Goal: Information Seeking & Learning: Learn about a topic

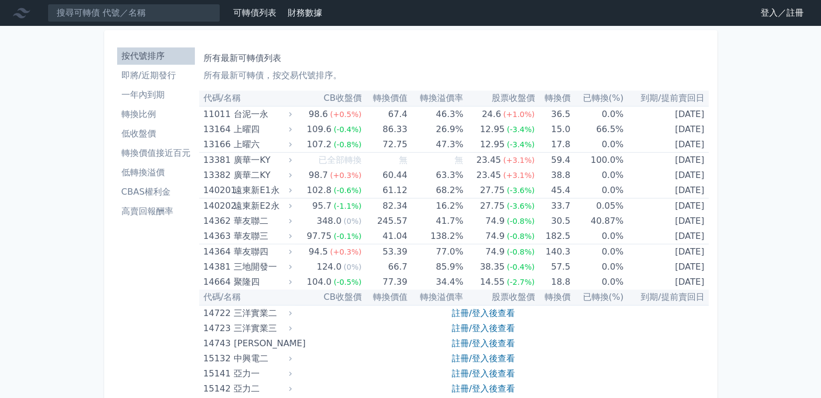
click at [153, 149] on li "轉換價值接近百元" at bounding box center [156, 153] width 78 height 13
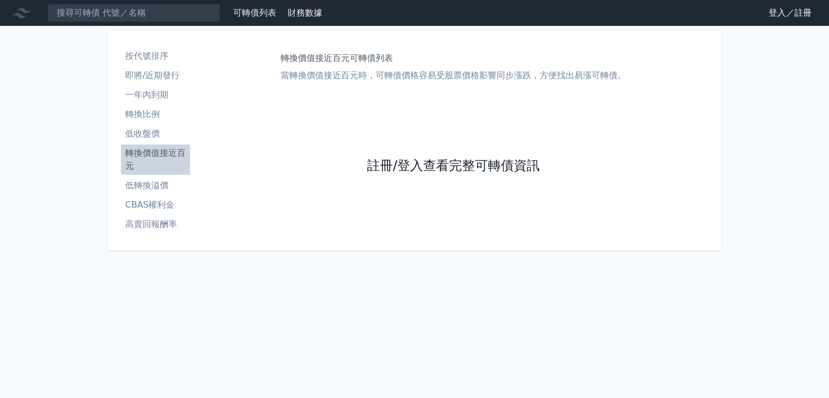
click at [385, 165] on link "註冊/登入查看完整可轉債資訊" at bounding box center [453, 166] width 173 height 17
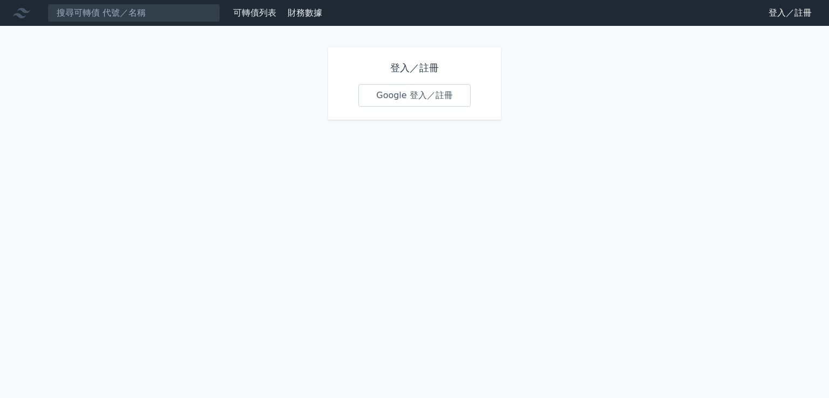
click at [394, 93] on link "Google 登入／註冊" at bounding box center [414, 95] width 112 height 23
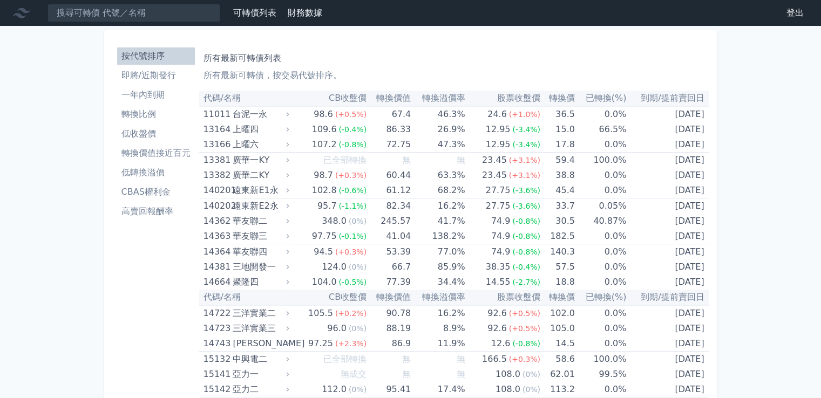
click at [163, 151] on li "轉換價值接近百元" at bounding box center [156, 153] width 78 height 13
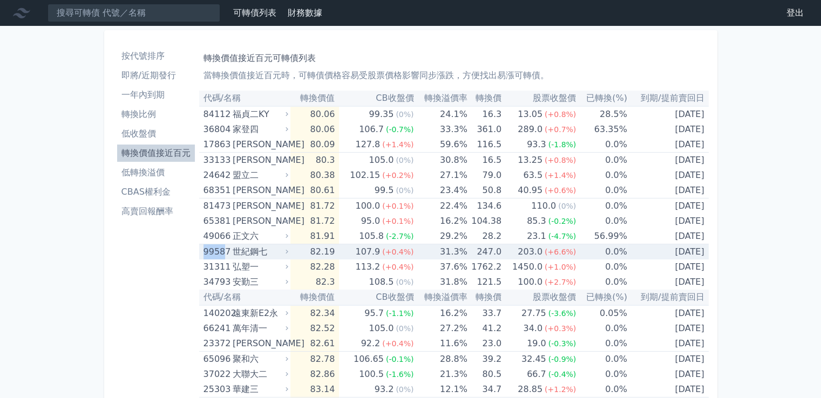
drag, startPoint x: 203, startPoint y: 254, endPoint x: 224, endPoint y: 258, distance: 21.9
click at [224, 258] on div "99587" at bounding box center [216, 251] width 26 height 15
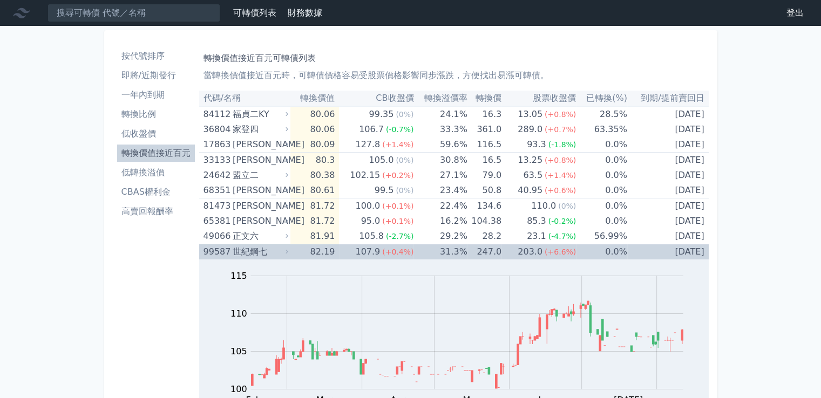
click at [355, 251] on td "107.9 (+0.4%)" at bounding box center [376, 252] width 74 height 16
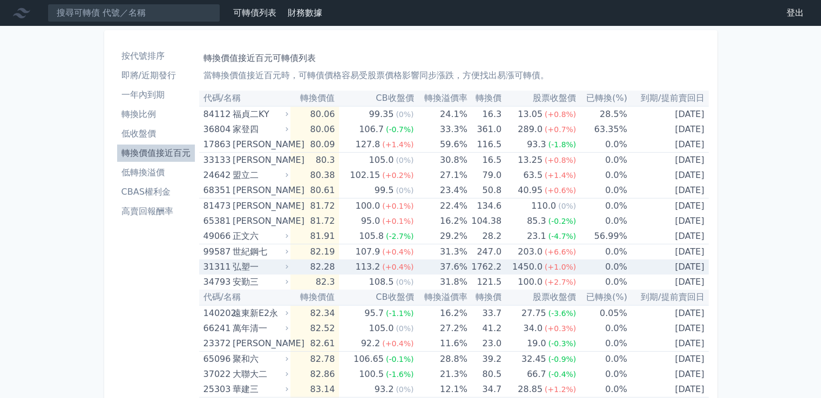
click at [269, 270] on div "弘塑一" at bounding box center [259, 267] width 53 height 15
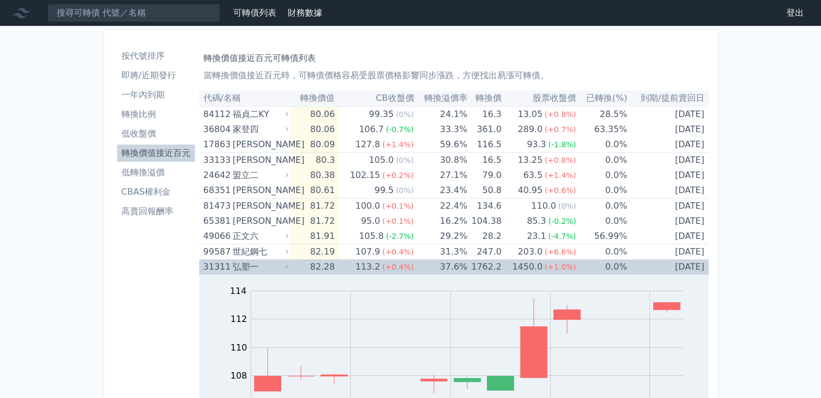
click at [255, 273] on div "弘塑一" at bounding box center [259, 267] width 53 height 15
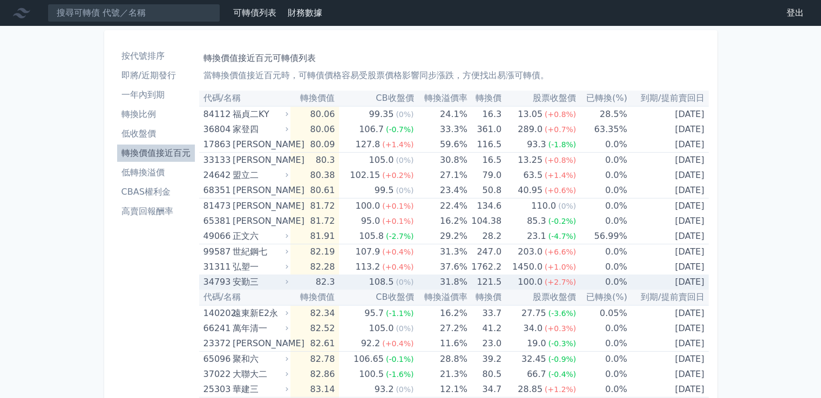
click at [270, 282] on div "安勤三" at bounding box center [259, 282] width 53 height 15
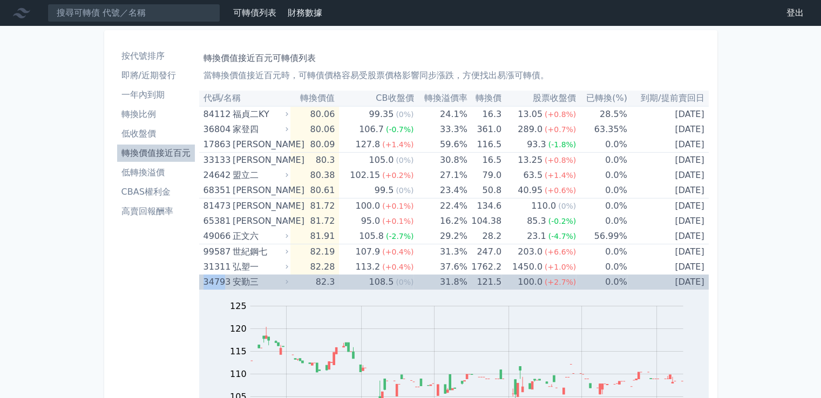
drag, startPoint x: 201, startPoint y: 283, endPoint x: 221, endPoint y: 284, distance: 19.4
click at [221, 284] on td "34793 安勤三" at bounding box center [244, 282] width 91 height 15
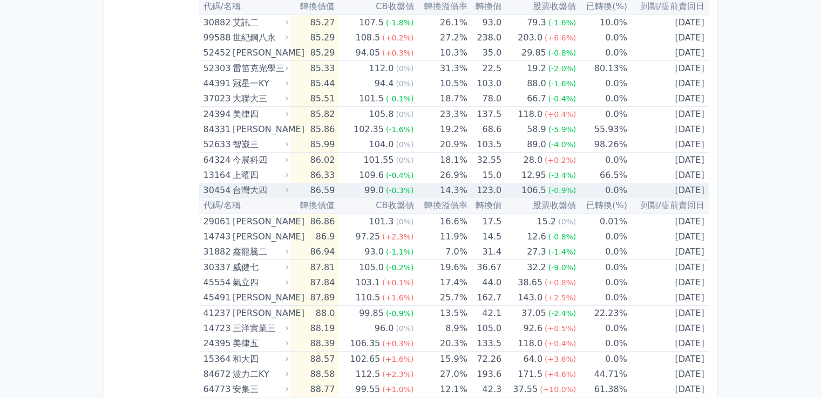
scroll to position [504, 0]
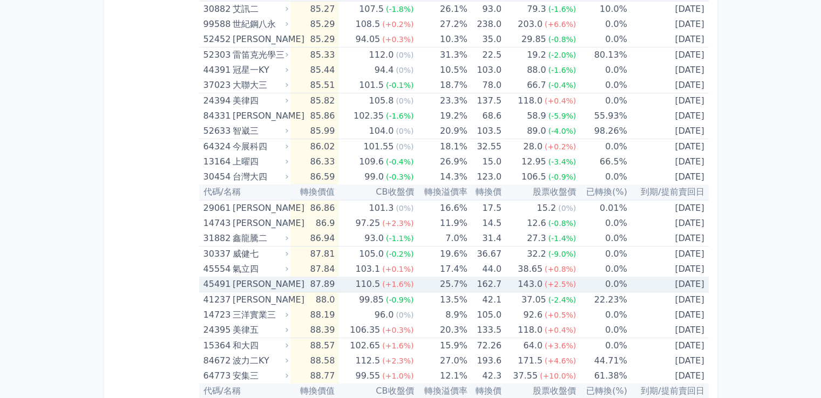
click at [246, 278] on div "[PERSON_NAME]" at bounding box center [259, 284] width 53 height 15
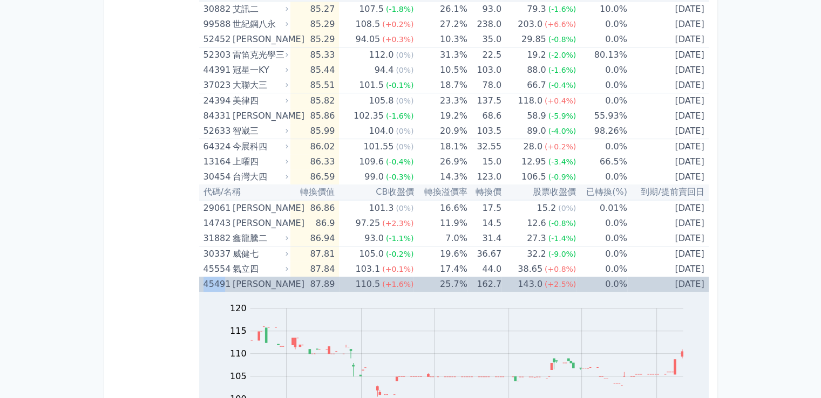
drag, startPoint x: 204, startPoint y: 281, endPoint x: 222, endPoint y: 285, distance: 18.8
click at [222, 285] on div "45491" at bounding box center [216, 284] width 26 height 15
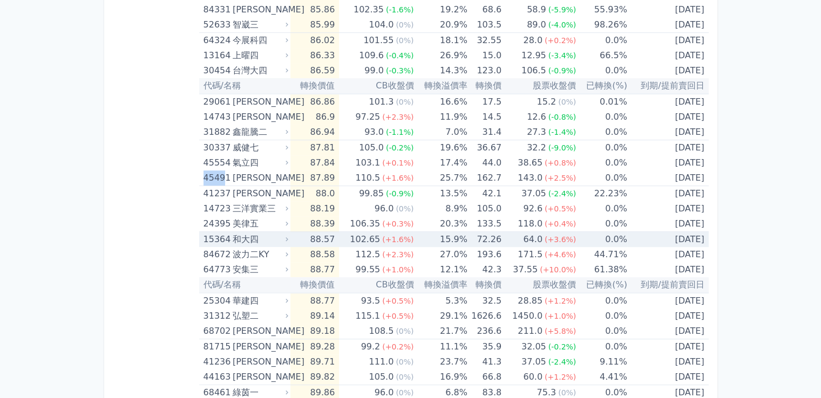
scroll to position [629, 0]
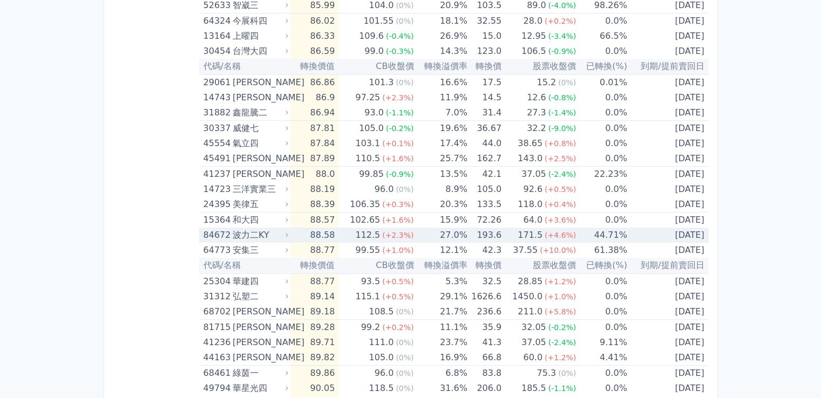
click at [231, 234] on div "84672 波力二KY" at bounding box center [243, 235] width 80 height 15
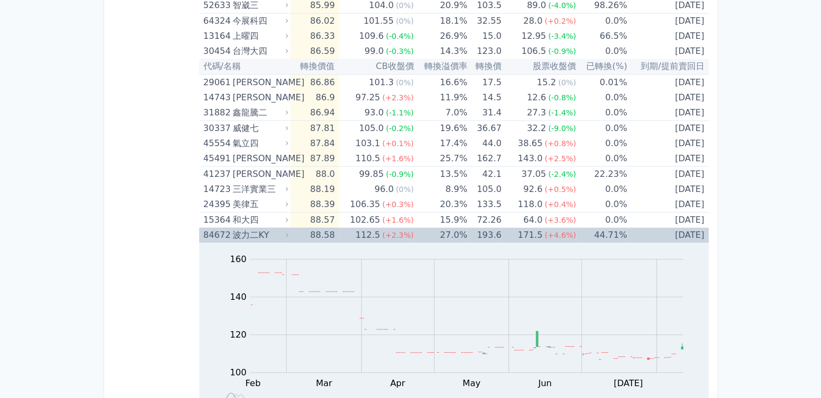
click at [239, 230] on div "波力二KY" at bounding box center [259, 235] width 53 height 15
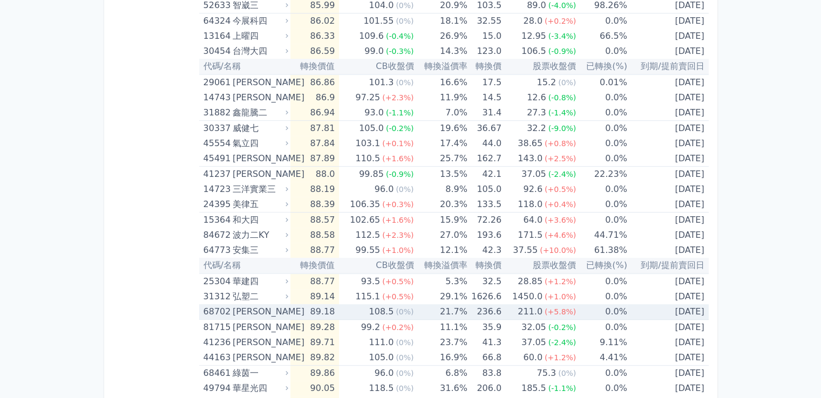
click at [264, 310] on div "[PERSON_NAME]" at bounding box center [259, 311] width 53 height 15
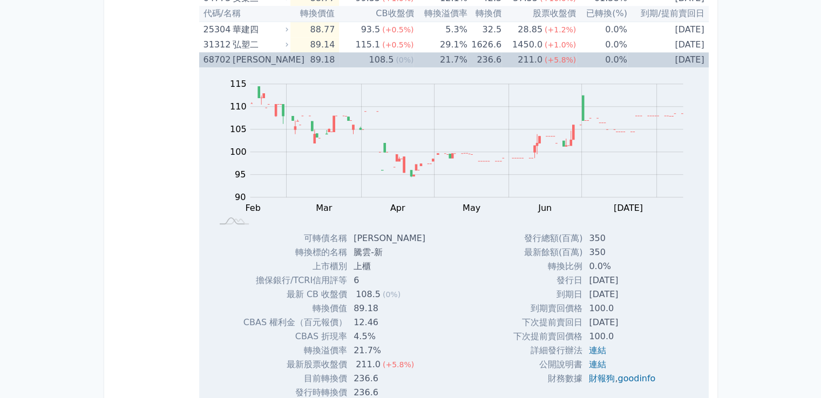
scroll to position [756, 0]
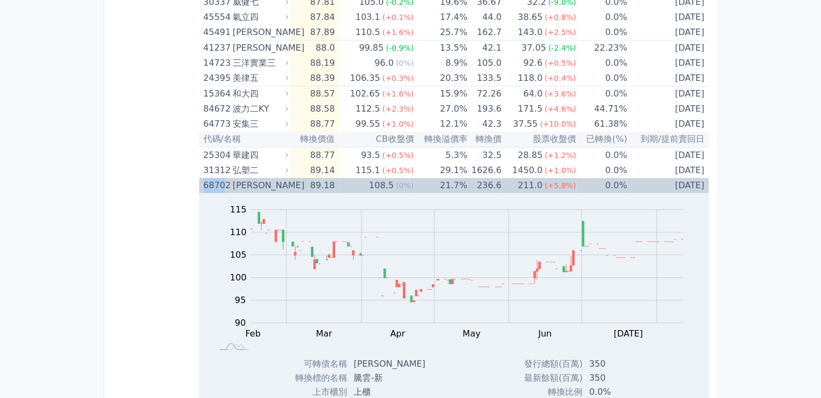
drag, startPoint x: 202, startPoint y: 179, endPoint x: 222, endPoint y: 185, distance: 21.3
click at [222, 185] on td "68702 [PERSON_NAME]" at bounding box center [244, 185] width 91 height 15
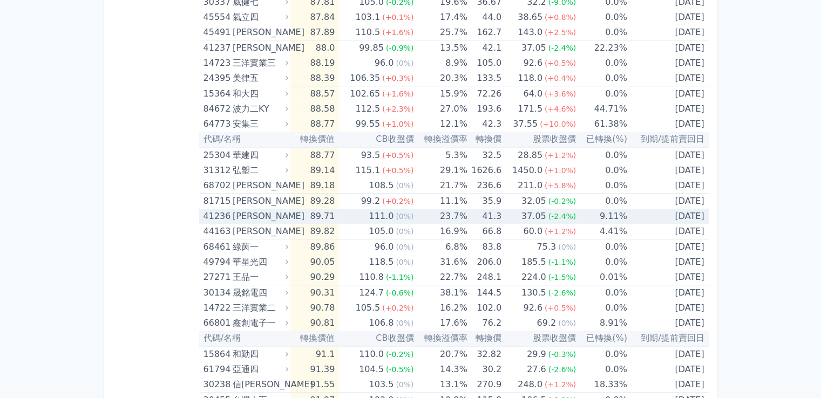
click at [244, 217] on div "[PERSON_NAME]" at bounding box center [259, 216] width 53 height 15
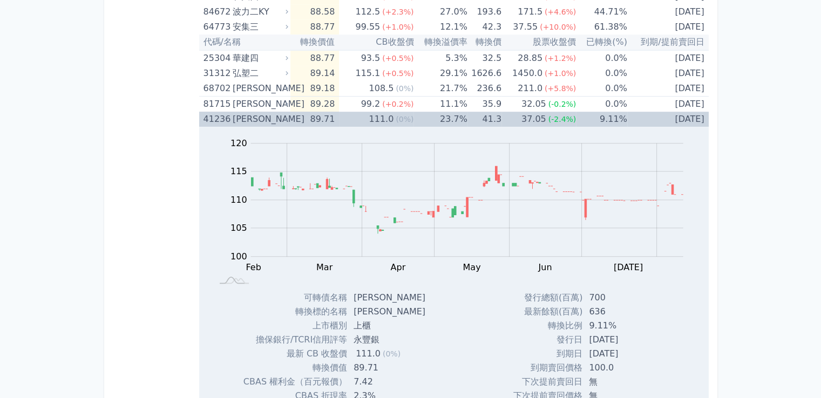
scroll to position [881, 0]
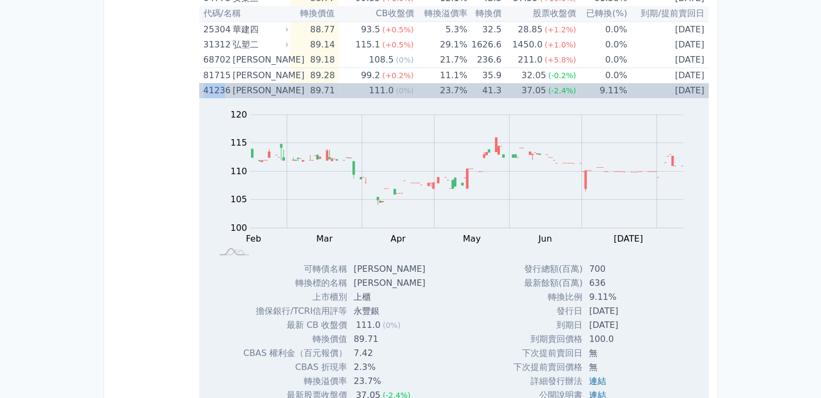
drag, startPoint x: 207, startPoint y: 92, endPoint x: 222, endPoint y: 93, distance: 15.1
click at [222, 93] on div "41236" at bounding box center [216, 90] width 26 height 15
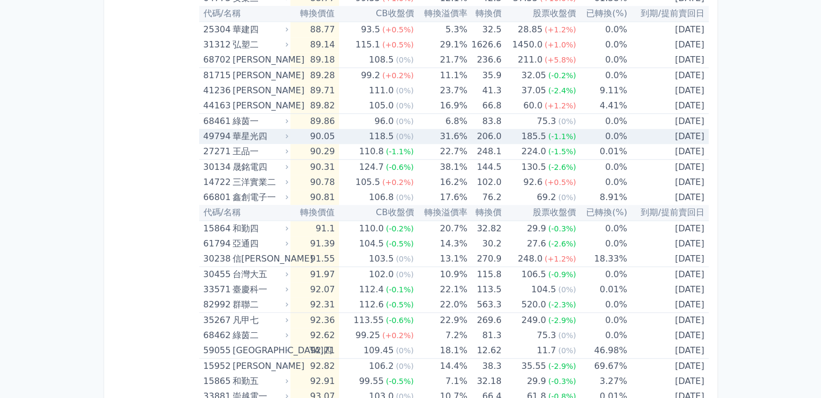
click at [266, 130] on div "華星光四" at bounding box center [259, 136] width 53 height 15
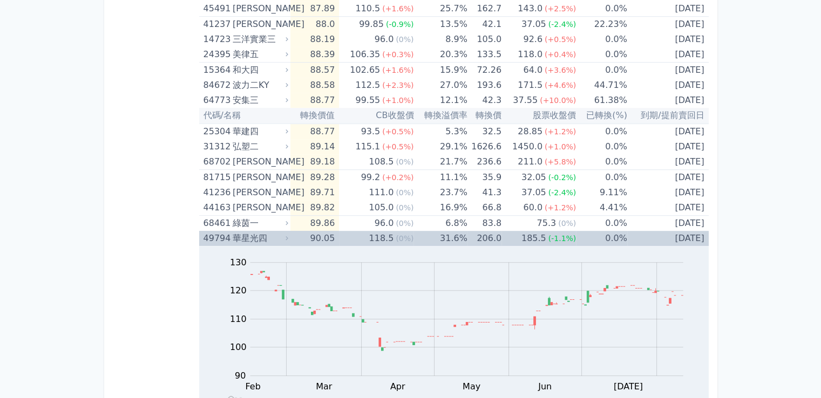
scroll to position [756, 0]
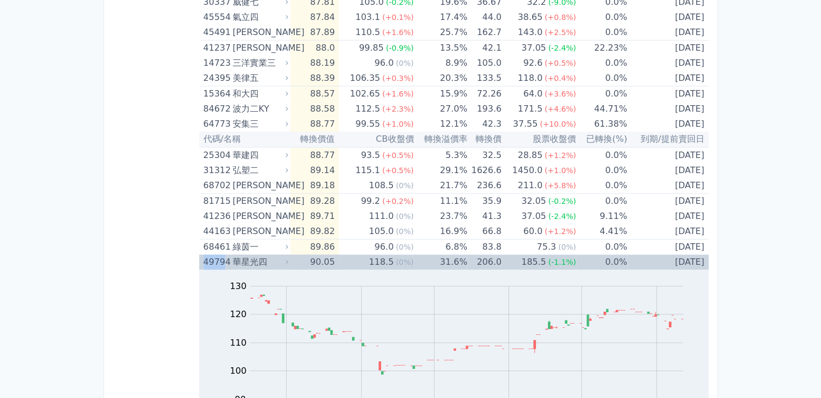
drag, startPoint x: 222, startPoint y: 261, endPoint x: 204, endPoint y: 259, distance: 17.9
click at [202, 259] on td "49794 華星光四" at bounding box center [244, 262] width 91 height 15
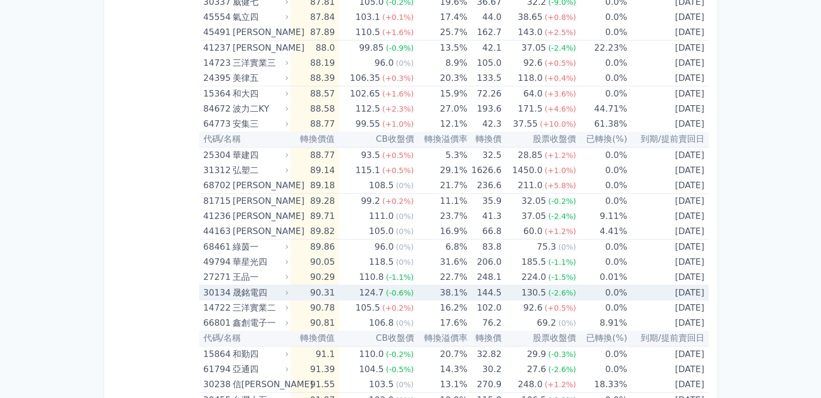
click at [251, 288] on div "晟銘電四" at bounding box center [259, 292] width 53 height 15
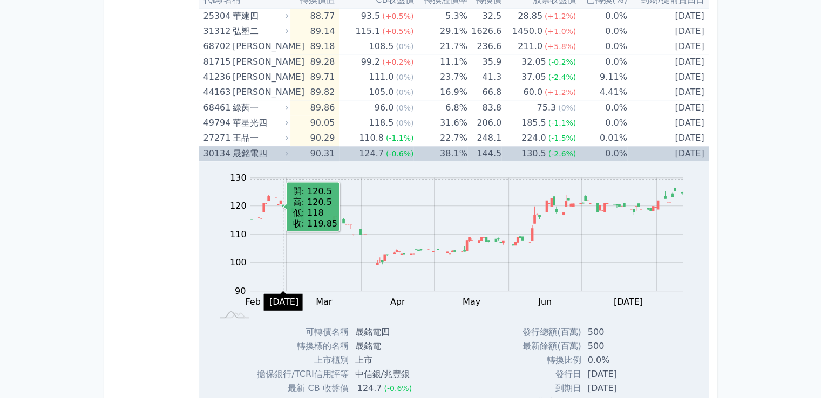
scroll to position [881, 0]
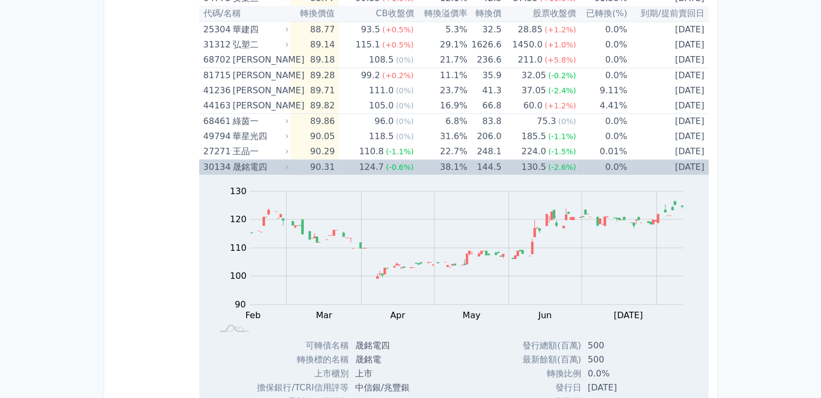
click at [248, 166] on div "晟銘電四" at bounding box center [259, 167] width 53 height 15
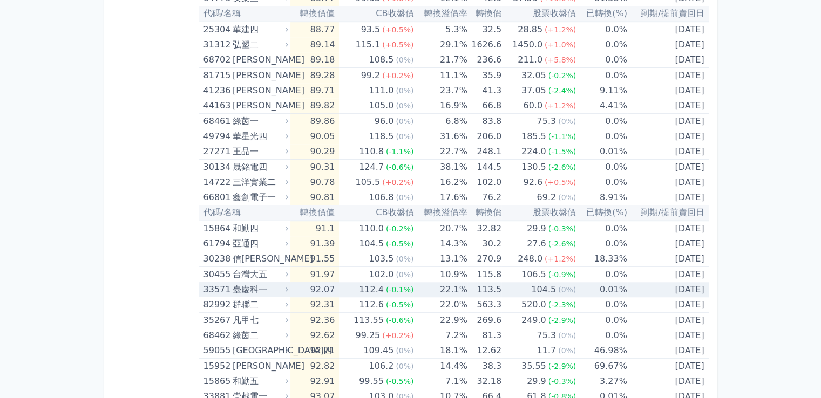
click at [260, 285] on div "臺慶科一" at bounding box center [259, 289] width 53 height 15
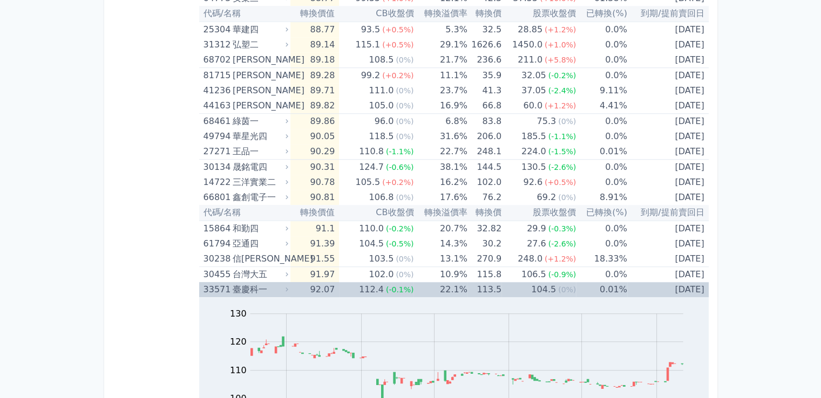
scroll to position [1007, 0]
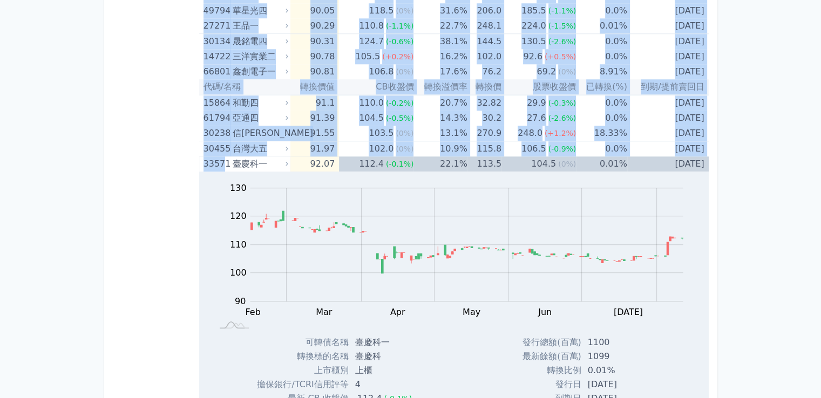
drag, startPoint x: 221, startPoint y: 162, endPoint x: 195, endPoint y: 157, distance: 25.9
click at [211, 165] on div "33571" at bounding box center [216, 164] width 26 height 15
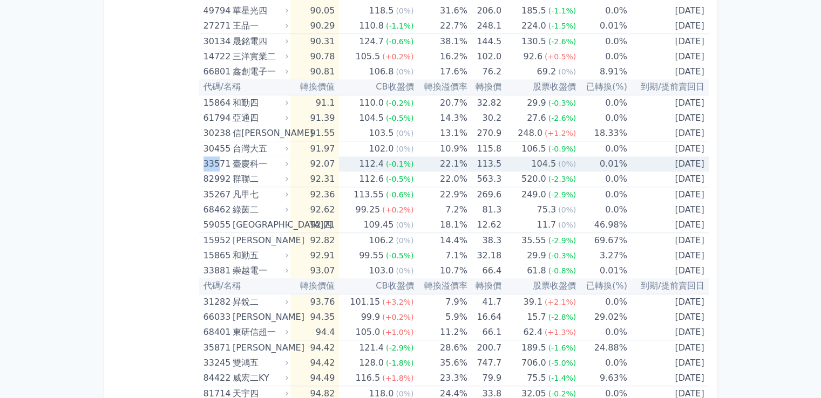
drag, startPoint x: 220, startPoint y: 164, endPoint x: 202, endPoint y: 161, distance: 17.5
click at [202, 162] on td "33571 臺慶科一" at bounding box center [244, 164] width 91 height 15
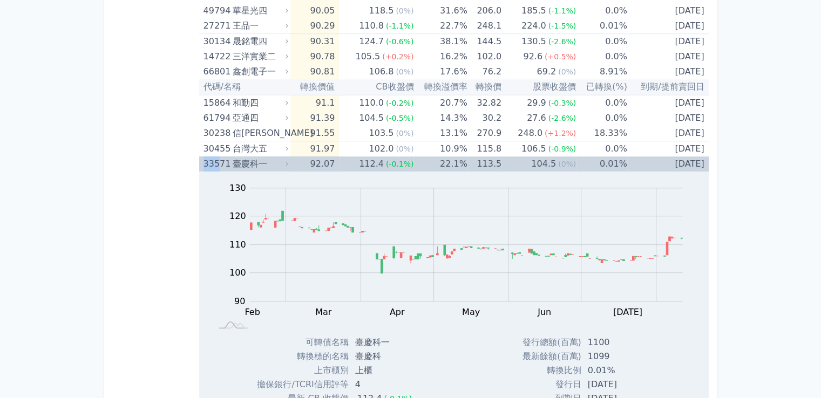
click at [212, 161] on div "33571" at bounding box center [216, 164] width 26 height 15
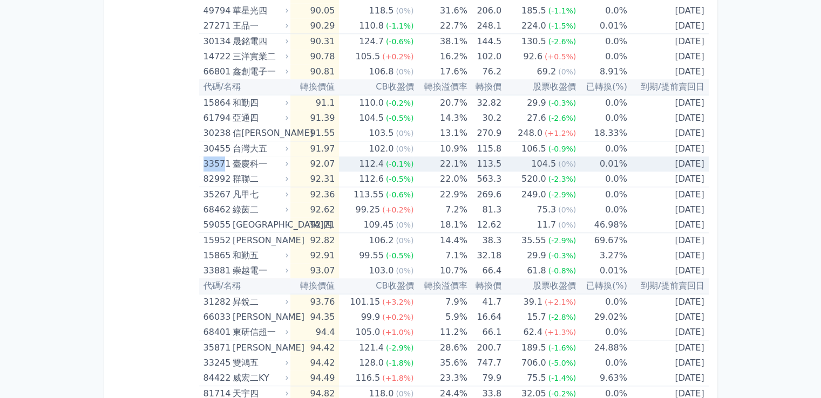
drag, startPoint x: 223, startPoint y: 162, endPoint x: 204, endPoint y: 158, distance: 20.0
click at [204, 158] on div "33571" at bounding box center [216, 164] width 26 height 15
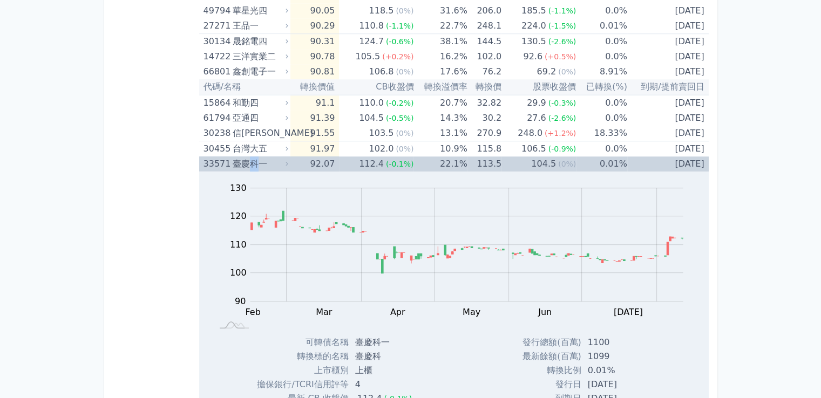
click at [253, 157] on div "臺慶科一" at bounding box center [259, 164] width 53 height 15
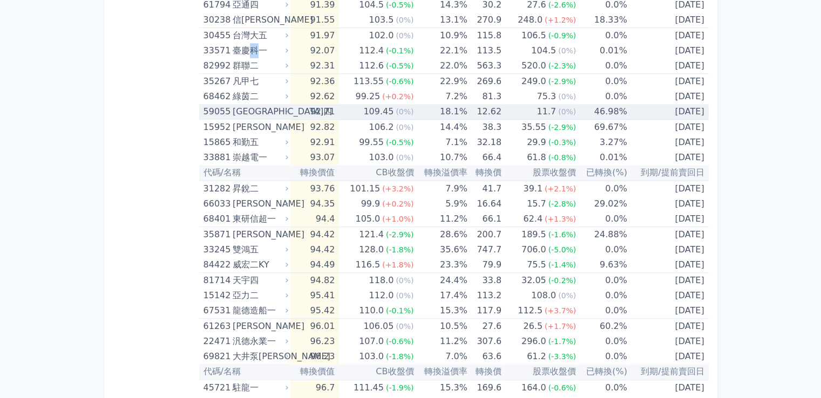
scroll to position [1133, 0]
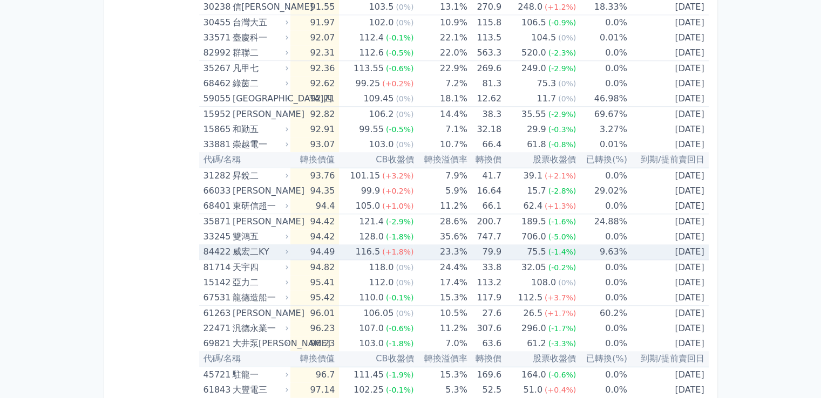
click at [315, 251] on td "94.49" at bounding box center [314, 252] width 49 height 16
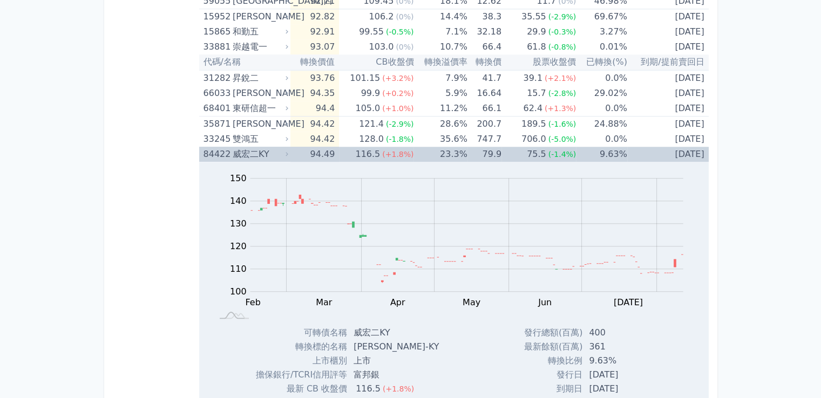
scroll to position [1259, 0]
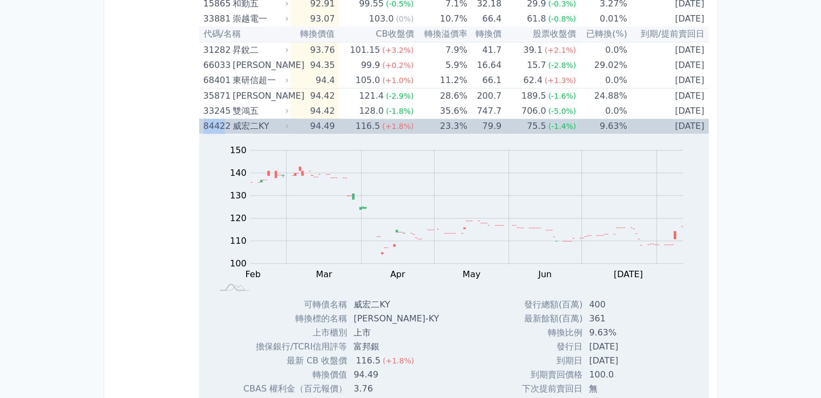
drag, startPoint x: 224, startPoint y: 122, endPoint x: 203, endPoint y: 123, distance: 21.1
click at [203, 123] on div "84422" at bounding box center [216, 126] width 26 height 15
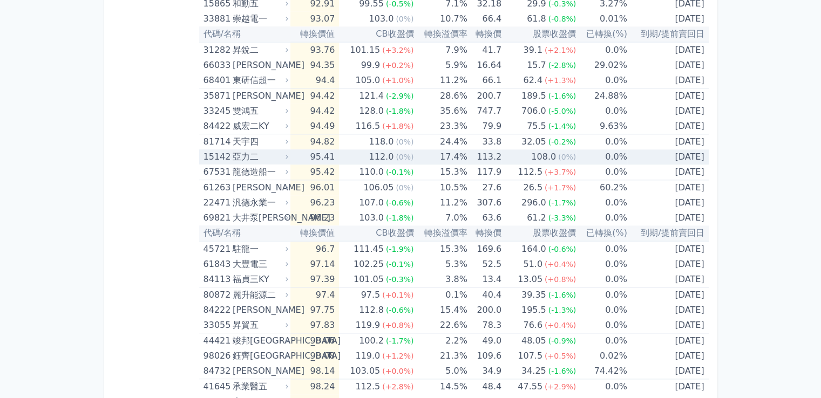
click at [428, 155] on td "17.4%" at bounding box center [439, 156] width 53 height 15
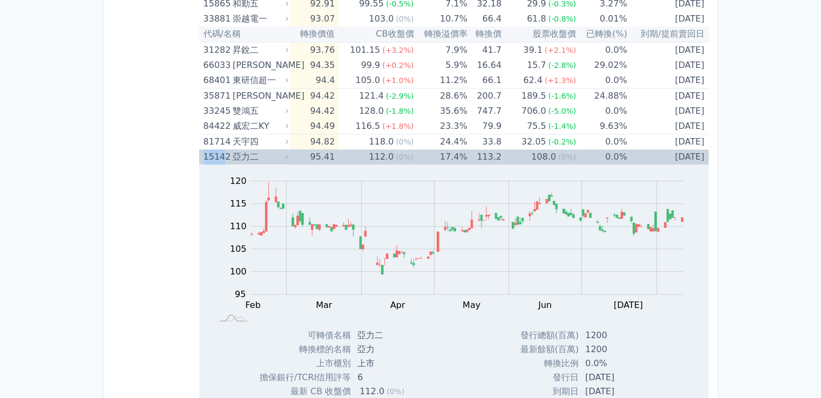
drag, startPoint x: 224, startPoint y: 153, endPoint x: 203, endPoint y: 149, distance: 21.8
click at [203, 149] on div "15142" at bounding box center [216, 156] width 26 height 15
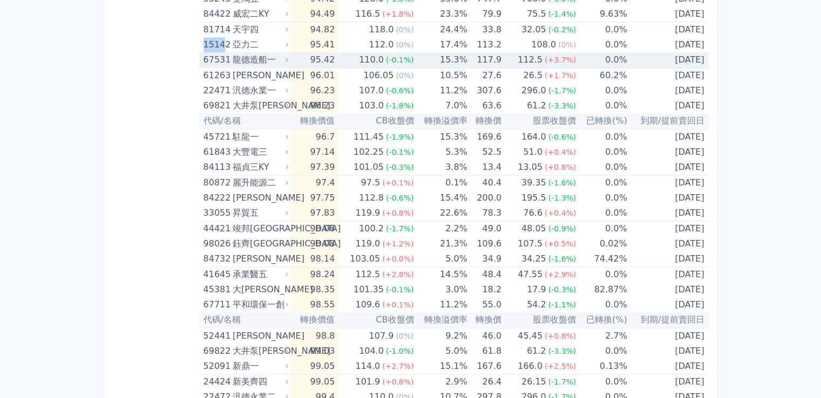
scroll to position [1385, 0]
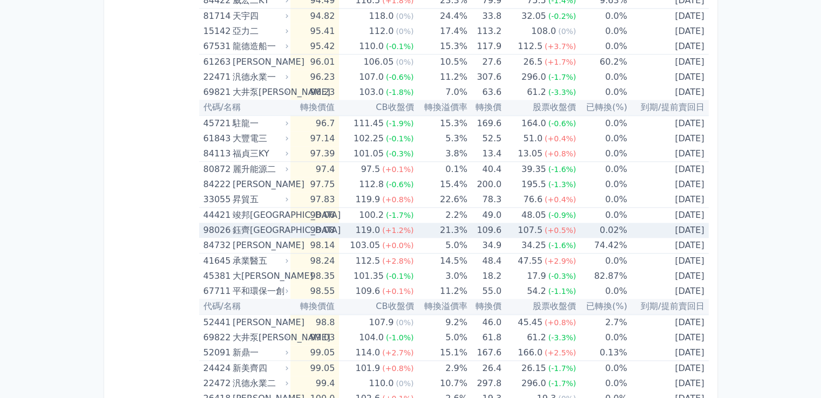
click at [399, 226] on span "(+1.2%)" at bounding box center [397, 230] width 31 height 9
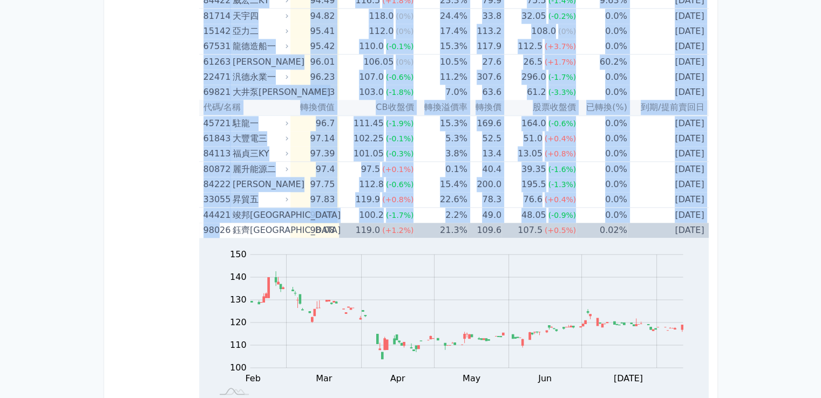
drag, startPoint x: 219, startPoint y: 229, endPoint x: 193, endPoint y: 223, distance: 26.5
click at [193, 223] on div "按代號排序 即將/近期發行 一年內到期 轉換比例 低收盤價 轉換價值接近百元 低轉換溢價 CBAS權利金 高賣回報酬率 轉換價值接近百元可轉債列表 當轉換價值…" at bounding box center [411, 98] width 596 height 2889
click at [210, 228] on div "98026" at bounding box center [216, 230] width 26 height 15
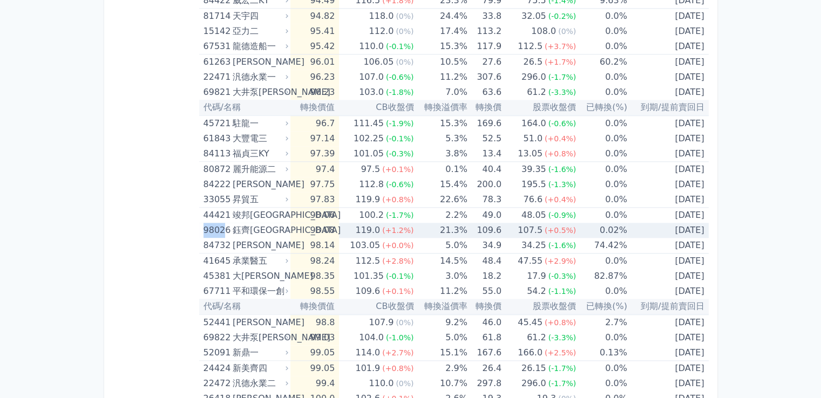
drag, startPoint x: 202, startPoint y: 227, endPoint x: 223, endPoint y: 231, distance: 21.5
click at [223, 231] on td "98026 鈺[GEOGRAPHIC_DATA]" at bounding box center [244, 230] width 91 height 15
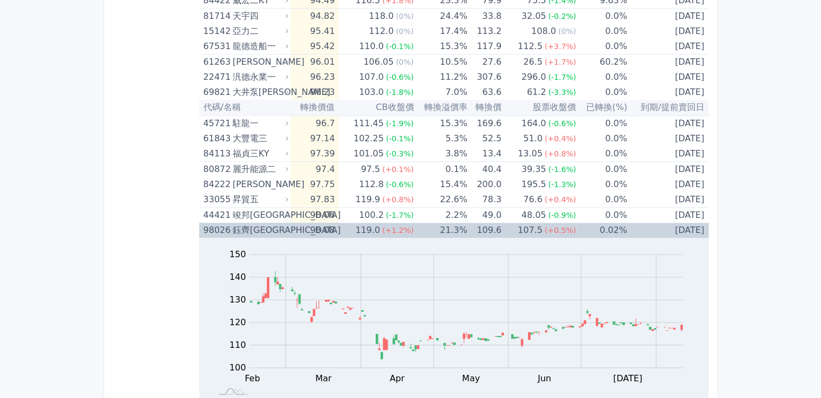
click at [257, 230] on div "鈺齊[GEOGRAPHIC_DATA]" at bounding box center [259, 230] width 53 height 15
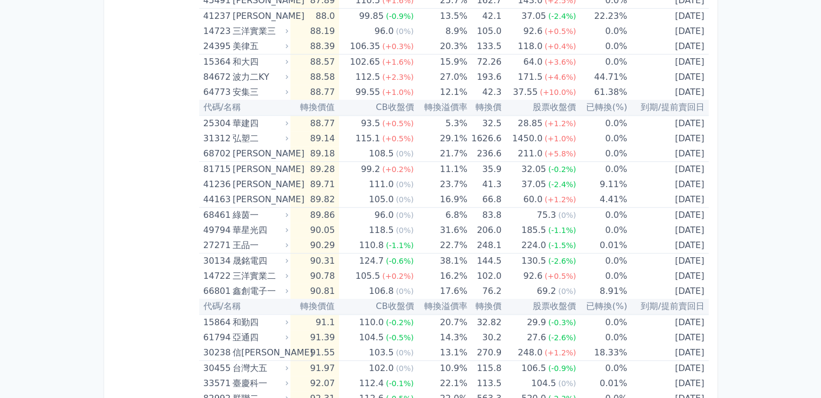
scroll to position [756, 0]
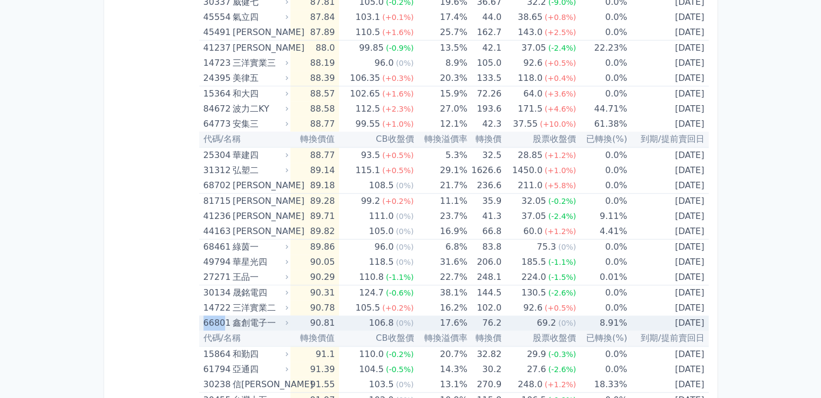
drag, startPoint x: 222, startPoint y: 320, endPoint x: 201, endPoint y: 319, distance: 21.6
click at [201, 319] on td "66801 鑫創電子一" at bounding box center [244, 323] width 91 height 15
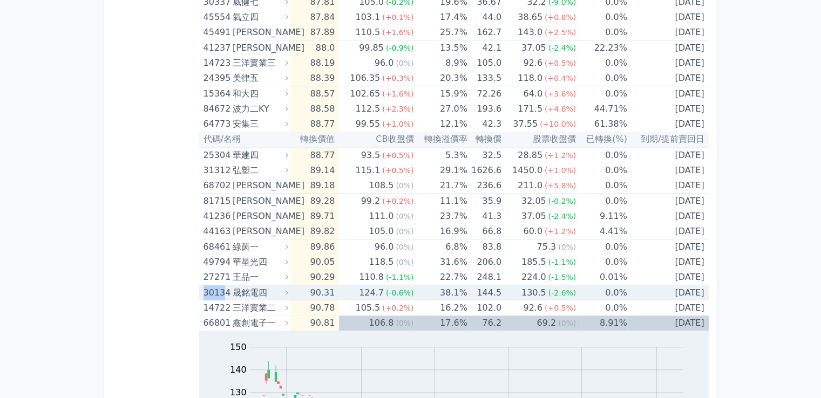
drag, startPoint x: 222, startPoint y: 293, endPoint x: 199, endPoint y: 292, distance: 23.8
click at [199, 292] on td "30134 晟銘電四" at bounding box center [244, 293] width 91 height 16
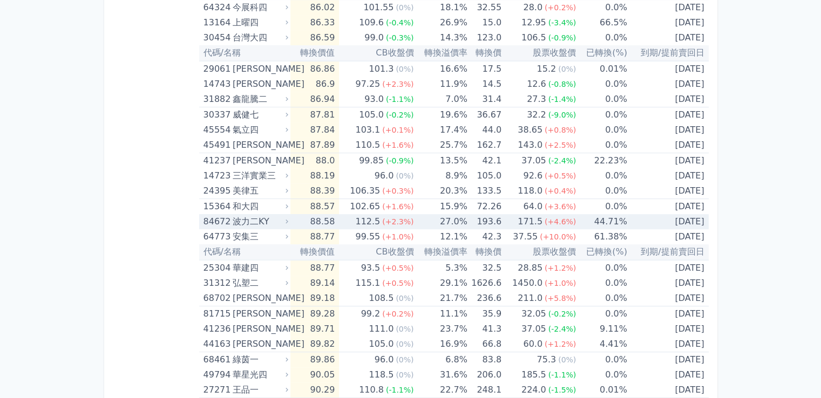
scroll to position [629, 0]
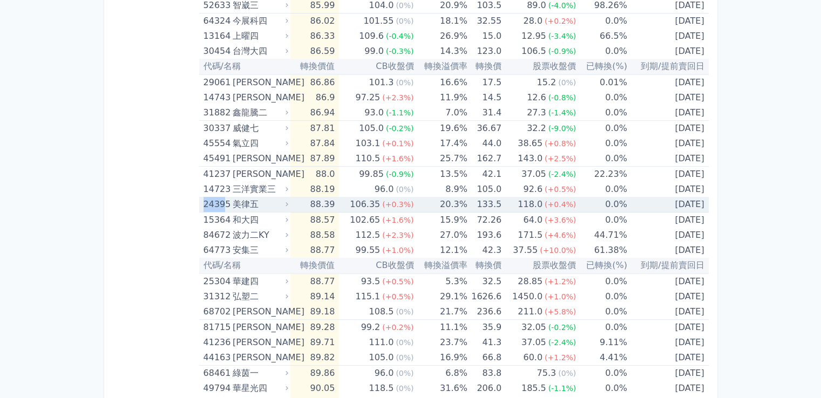
drag, startPoint x: 223, startPoint y: 201, endPoint x: 203, endPoint y: 199, distance: 20.1
click at [203, 199] on div "24395" at bounding box center [216, 204] width 26 height 15
